Goal: Task Accomplishment & Management: Use online tool/utility

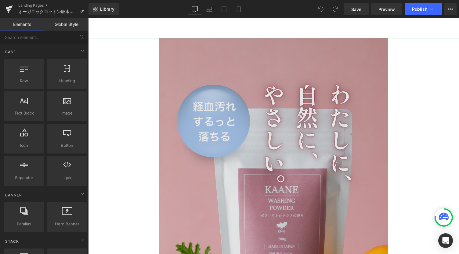
scroll to position [41, 0]
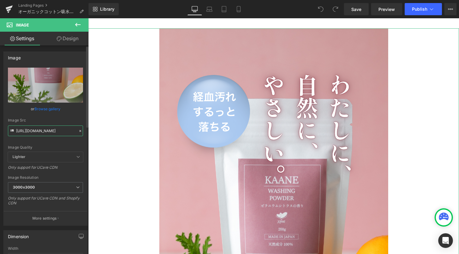
click at [55, 133] on input "[URL][DOMAIN_NAME]" at bounding box center [45, 131] width 75 height 11
paste input "edit.png?v=175876636"
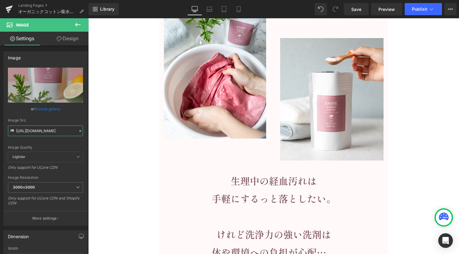
scroll to position [1382, 0]
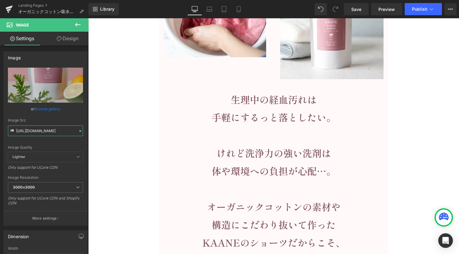
type input "[URL][DOMAIN_NAME]"
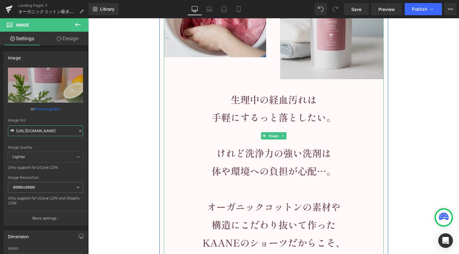
scroll to position [1463, 0]
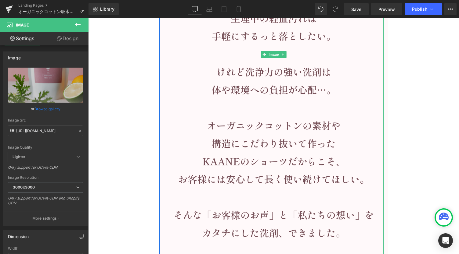
click at [273, 93] on img at bounding box center [274, 54] width 220 height 402
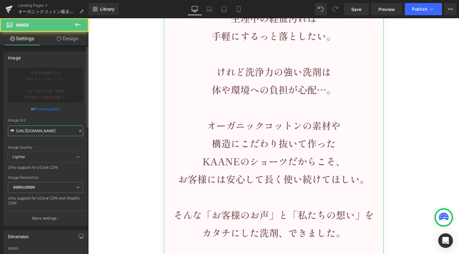
click at [55, 129] on input "[URL][DOMAIN_NAME]" at bounding box center [45, 131] width 75 height 11
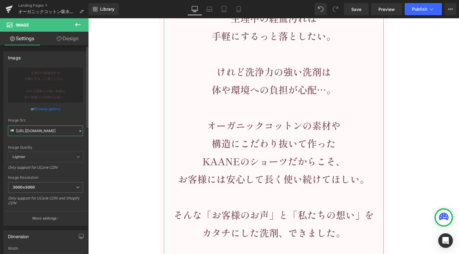
paste input "edit.png?v=1758766362"
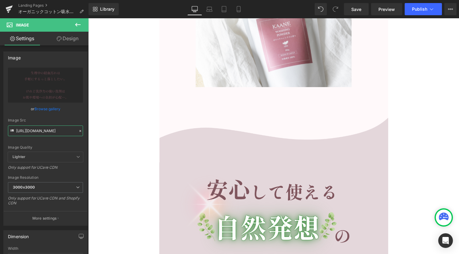
scroll to position [1870, 0]
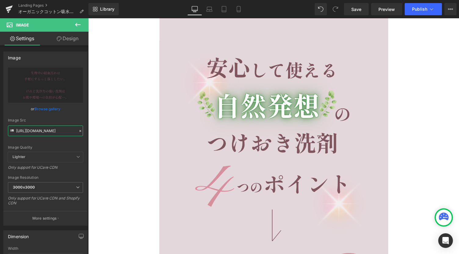
type input "[URL][DOMAIN_NAME]"
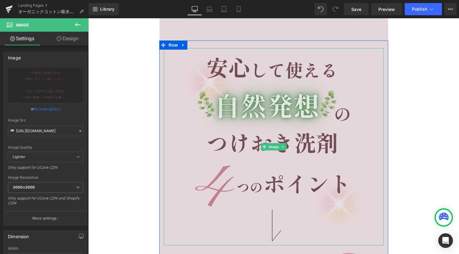
click at [297, 131] on img at bounding box center [274, 147] width 198 height 198
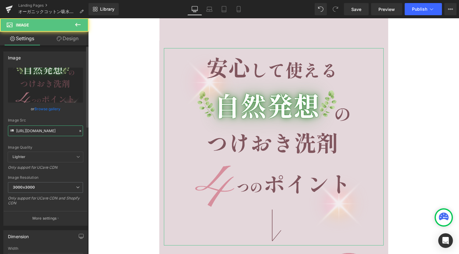
click at [43, 130] on input "[URL][DOMAIN_NAME]" at bounding box center [45, 131] width 75 height 11
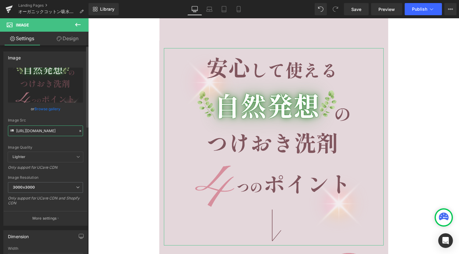
paste input "edit.png?v=1758766360"
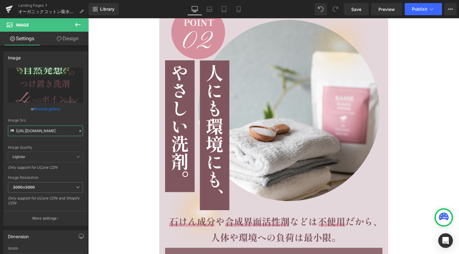
scroll to position [2480, 0]
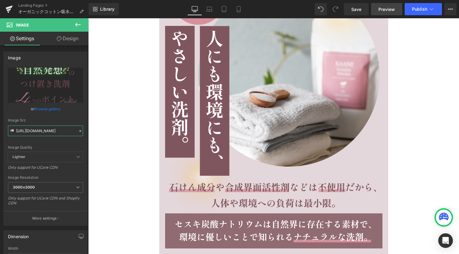
type input "[URL][DOMAIN_NAME]"
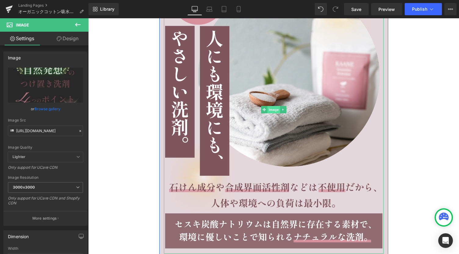
click at [267, 111] on span "Image" at bounding box center [273, 109] width 13 height 7
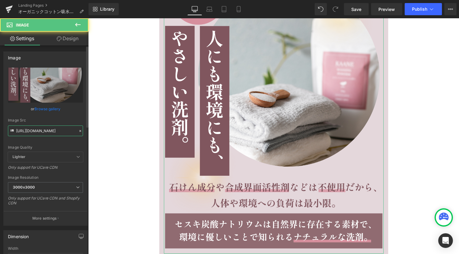
click at [24, 131] on input "[URL][DOMAIN_NAME]" at bounding box center [45, 131] width 75 height 11
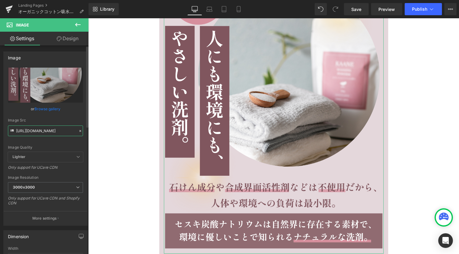
paste input "wash_point_4_edit.png?v=1758766361"
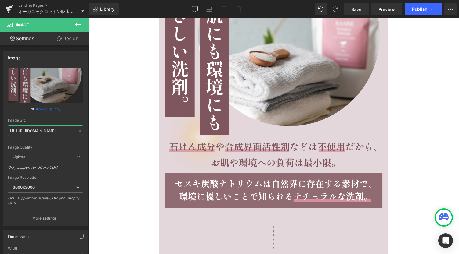
scroll to position [2601, 0]
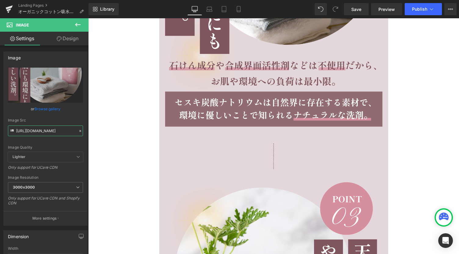
type input "[URL][DOMAIN_NAME]"
click at [77, 25] on icon at bounding box center [77, 24] width 7 height 7
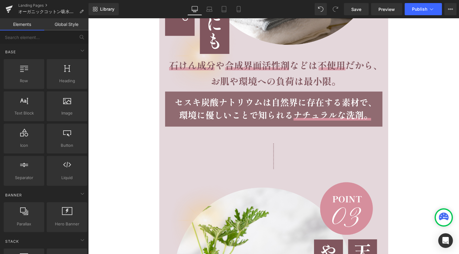
scroll to position [0, 0]
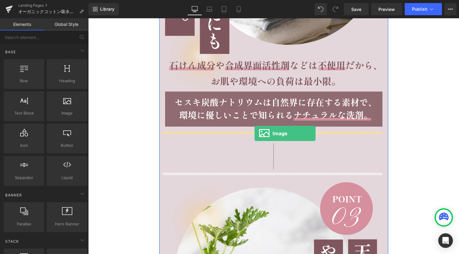
drag, startPoint x: 153, startPoint y: 128, endPoint x: 254, endPoint y: 134, distance: 101.7
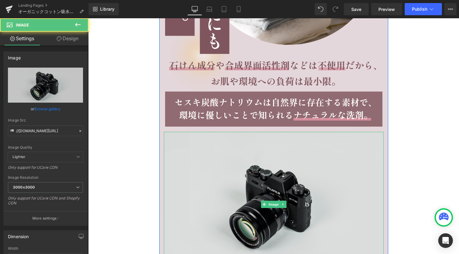
click at [232, 183] on img at bounding box center [274, 204] width 220 height 145
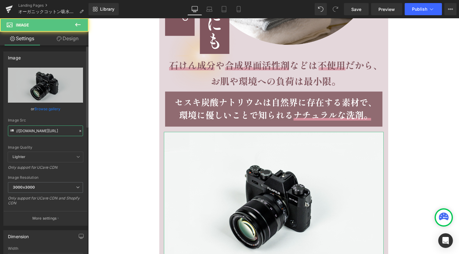
click at [42, 129] on input "//[DOMAIN_NAME][URL]" at bounding box center [45, 131] width 75 height 11
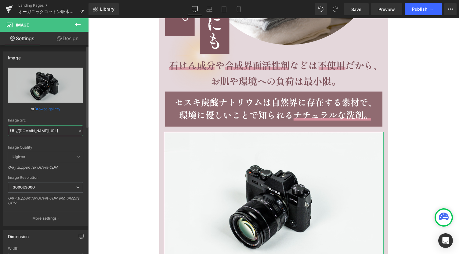
paste input "[URL][DOMAIN_NAME]"
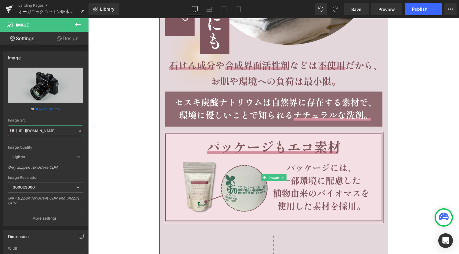
type input "[URL][DOMAIN_NAME]"
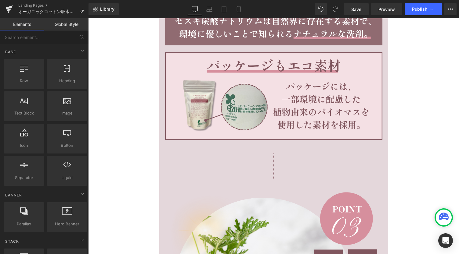
scroll to position [0, 0]
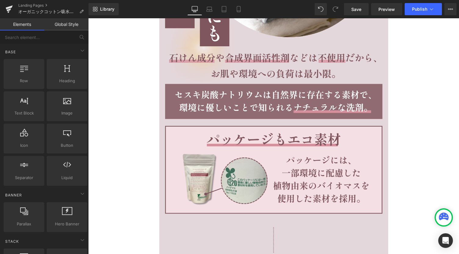
scroll to position [2642, 0]
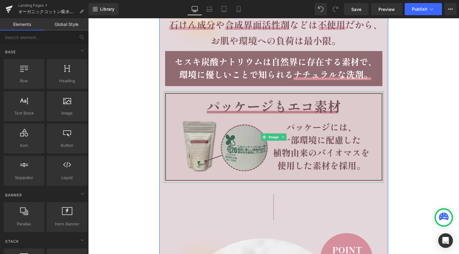
click at [289, 127] on img at bounding box center [274, 136] width 220 height 91
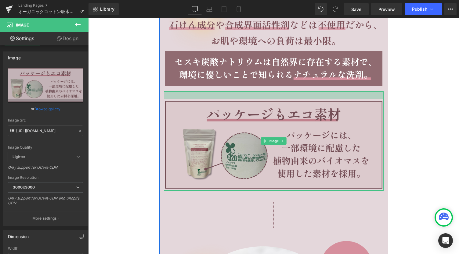
drag, startPoint x: 271, startPoint y: 91, endPoint x: 270, endPoint y: 99, distance: 8.0
click at [270, 99] on div at bounding box center [274, 95] width 220 height 8
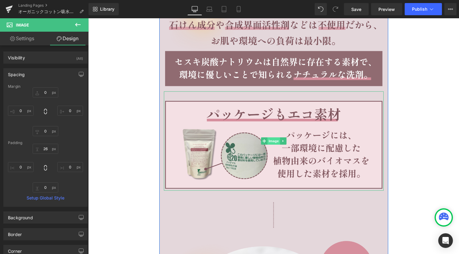
click at [270, 141] on span "Image" at bounding box center [273, 140] width 13 height 7
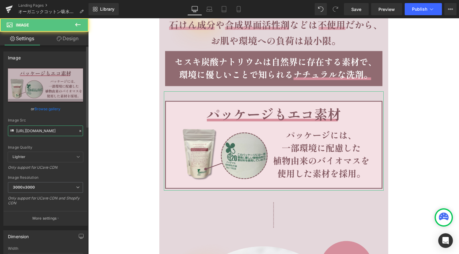
click at [53, 129] on input "[URL][DOMAIN_NAME]" at bounding box center [45, 131] width 75 height 11
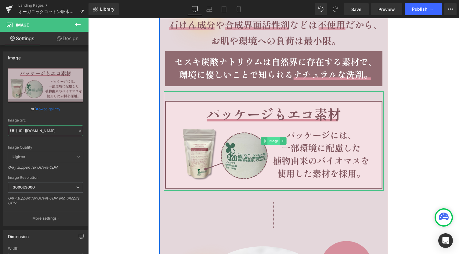
click at [273, 141] on span "Image" at bounding box center [273, 140] width 13 height 7
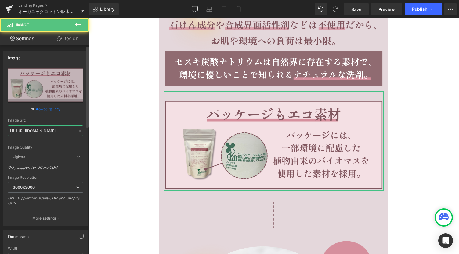
click at [43, 130] on input "[URL][DOMAIN_NAME]" at bounding box center [45, 131] width 75 height 11
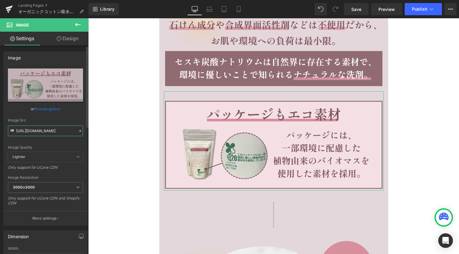
paste input "02.png?v=1758766738"
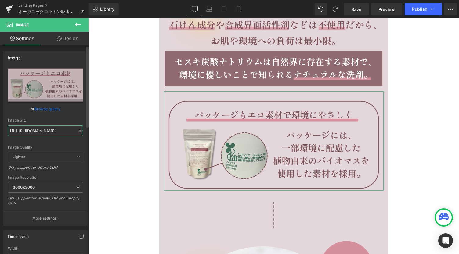
type input "[URL][DOMAIN_NAME]"
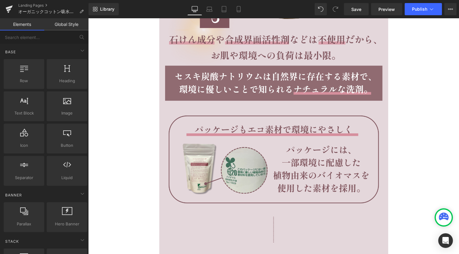
scroll to position [2642, 0]
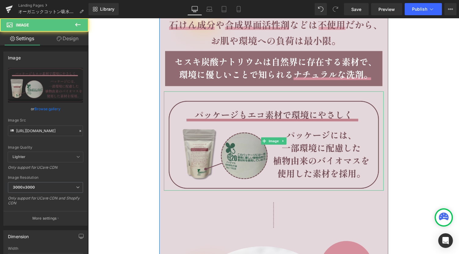
click at [283, 102] on img at bounding box center [274, 140] width 220 height 99
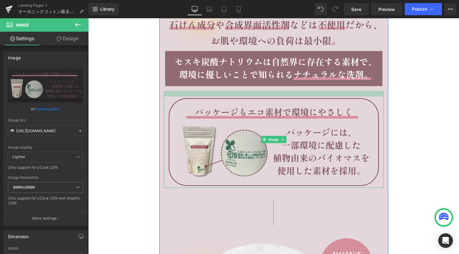
drag, startPoint x: 283, startPoint y: 98, endPoint x: 284, endPoint y: 95, distance: 3.2
click at [284, 95] on div at bounding box center [274, 93] width 220 height 5
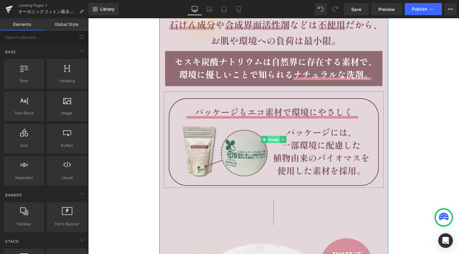
click at [271, 140] on span "Image" at bounding box center [273, 139] width 13 height 7
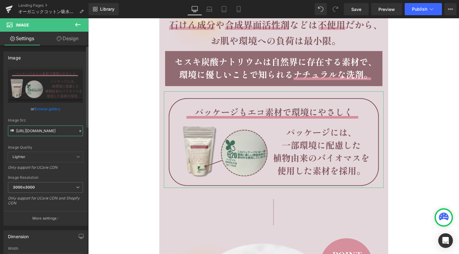
click at [47, 130] on input "[URL][DOMAIN_NAME]" at bounding box center [45, 131] width 75 height 11
paste input "3.png?v=1758766889"
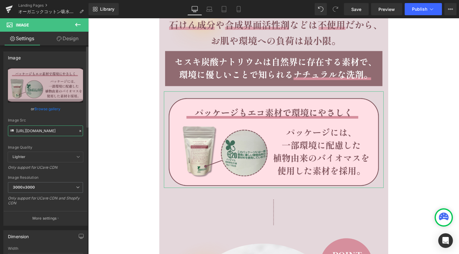
type input "[URL][DOMAIN_NAME]"
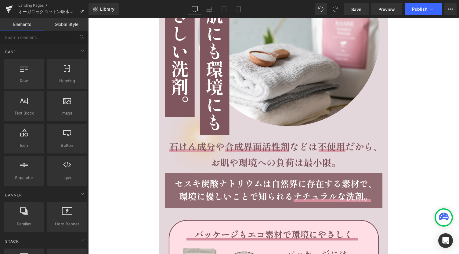
scroll to position [2601, 0]
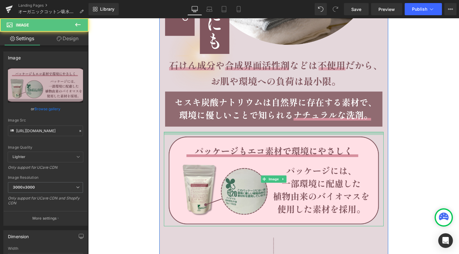
click at [300, 132] on div at bounding box center [274, 133] width 220 height 3
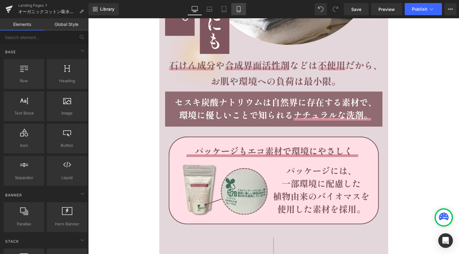
click at [240, 10] on icon at bounding box center [238, 9] width 6 height 6
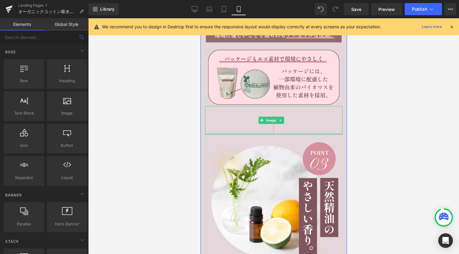
scroll to position [1771, 0]
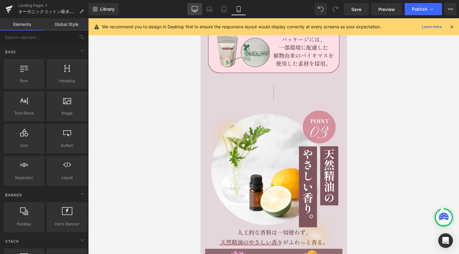
drag, startPoint x: 196, startPoint y: 7, endPoint x: 123, endPoint y: 19, distance: 73.8
click at [196, 7] on icon at bounding box center [194, 9] width 6 height 6
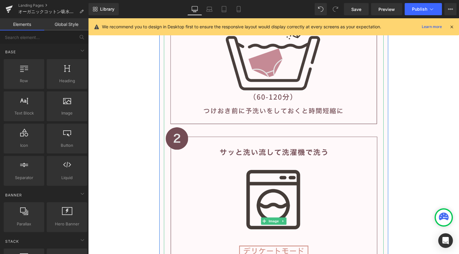
scroll to position [4581, 0]
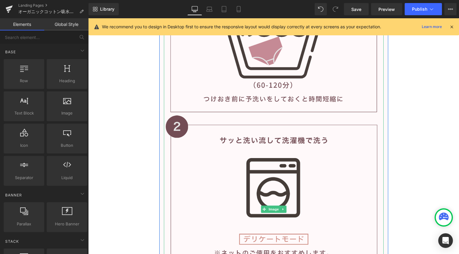
click at [279, 119] on img at bounding box center [274, 209] width 220 height 549
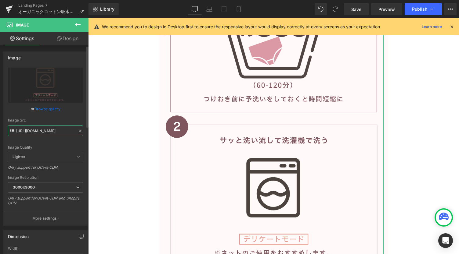
click at [67, 131] on input "[URL][DOMAIN_NAME]" at bounding box center [45, 131] width 75 height 11
paste input "use_edit.png?v=1758766512"
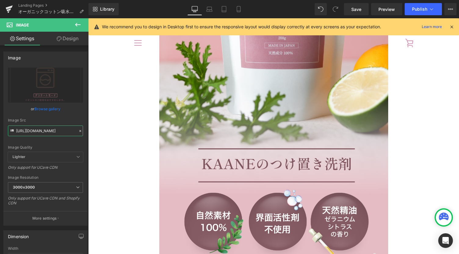
scroll to position [232, 0]
type input "[URL][DOMAIN_NAME]"
click at [359, 14] on link "Save" at bounding box center [356, 9] width 25 height 12
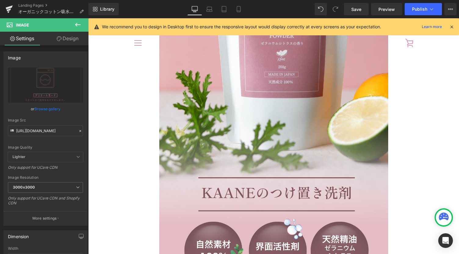
scroll to position [41, 0]
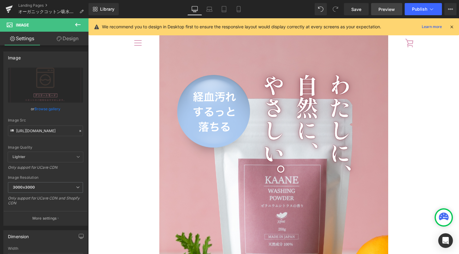
click at [379, 8] on span "Preview" at bounding box center [386, 9] width 16 height 6
